Goal: Check status

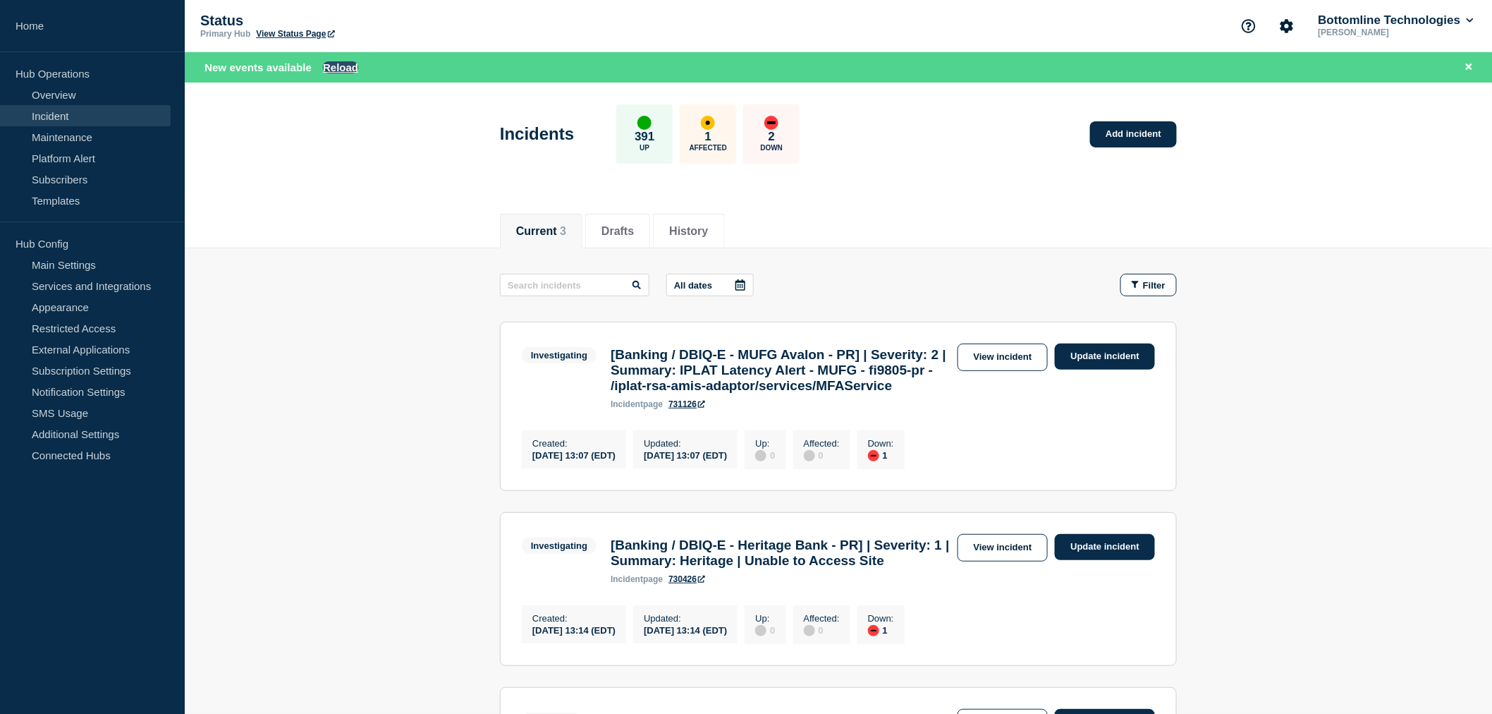
click at [331, 64] on button "Reload" at bounding box center [340, 67] width 35 height 12
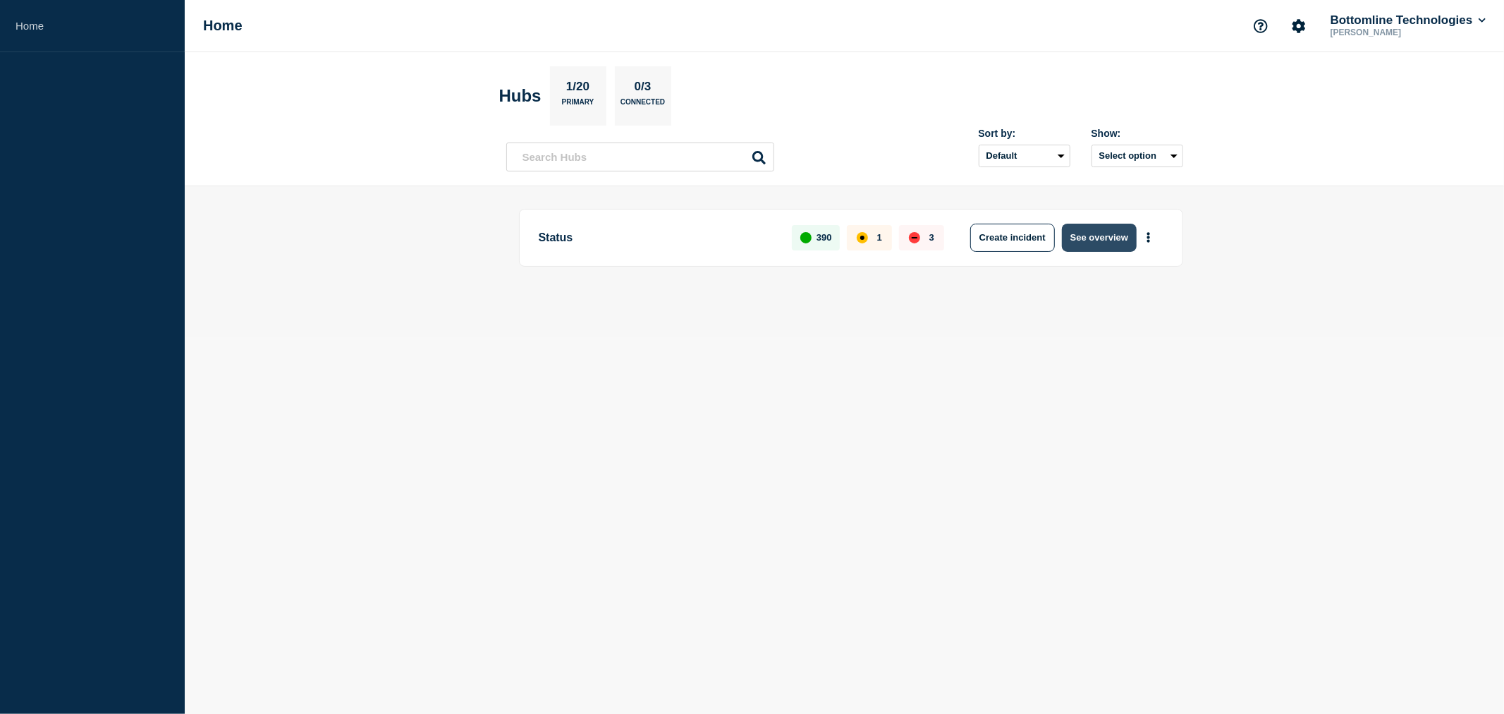
click at [1107, 240] on button "See overview" at bounding box center [1099, 238] width 75 height 28
